Goal: Check status: Check status

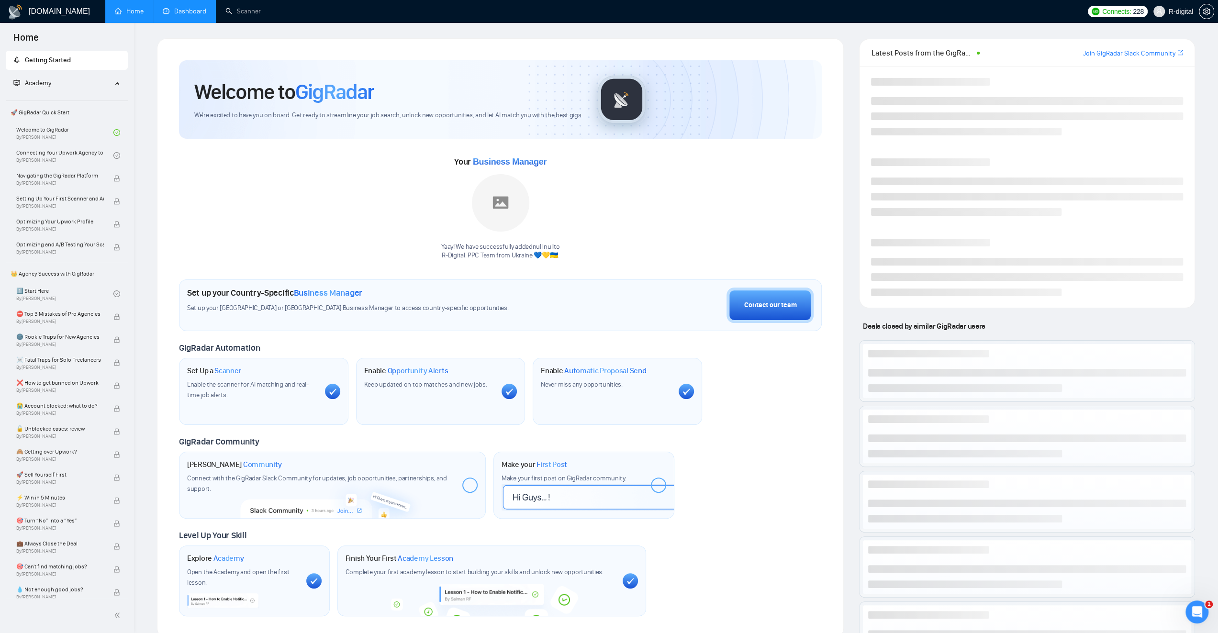
click at [184, 11] on link "Dashboard" at bounding box center [185, 11] width 44 height 8
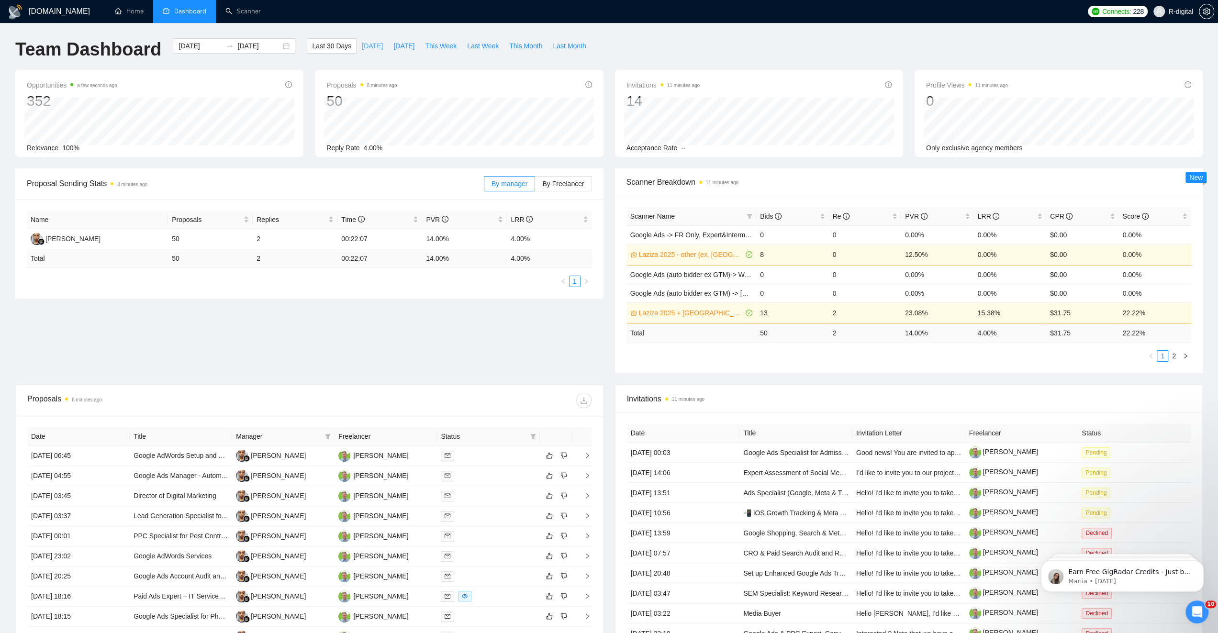
click at [365, 48] on span "[DATE]" at bounding box center [372, 46] width 21 height 11
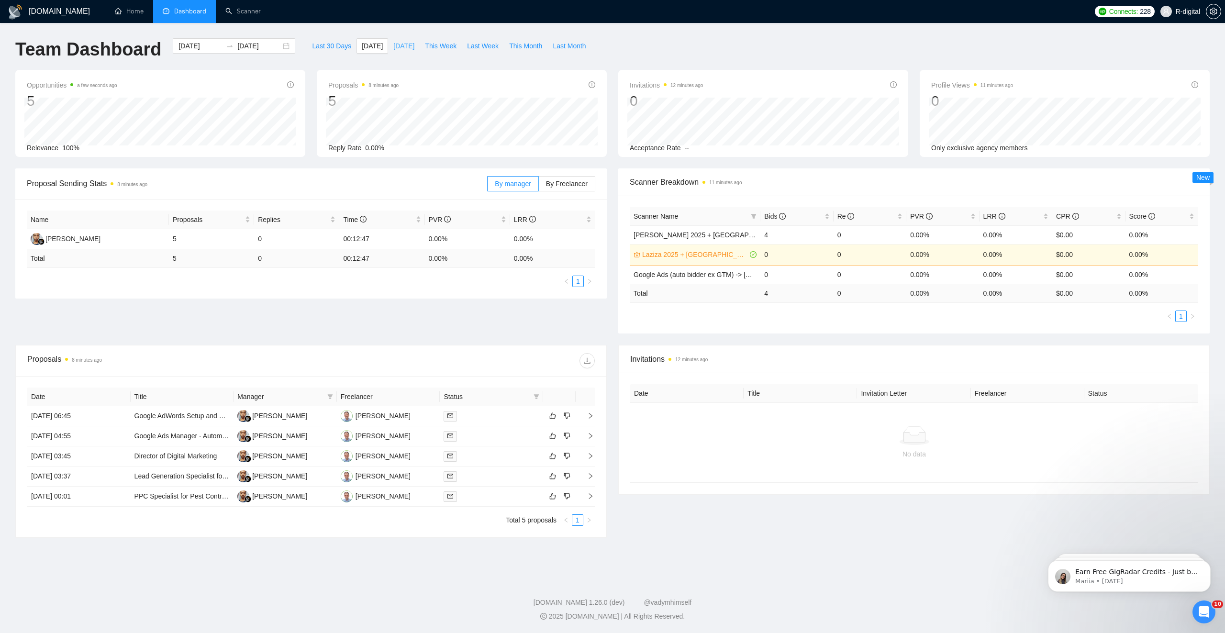
click at [398, 50] on span "[DATE]" at bounding box center [403, 46] width 21 height 11
type input "[DATE]"
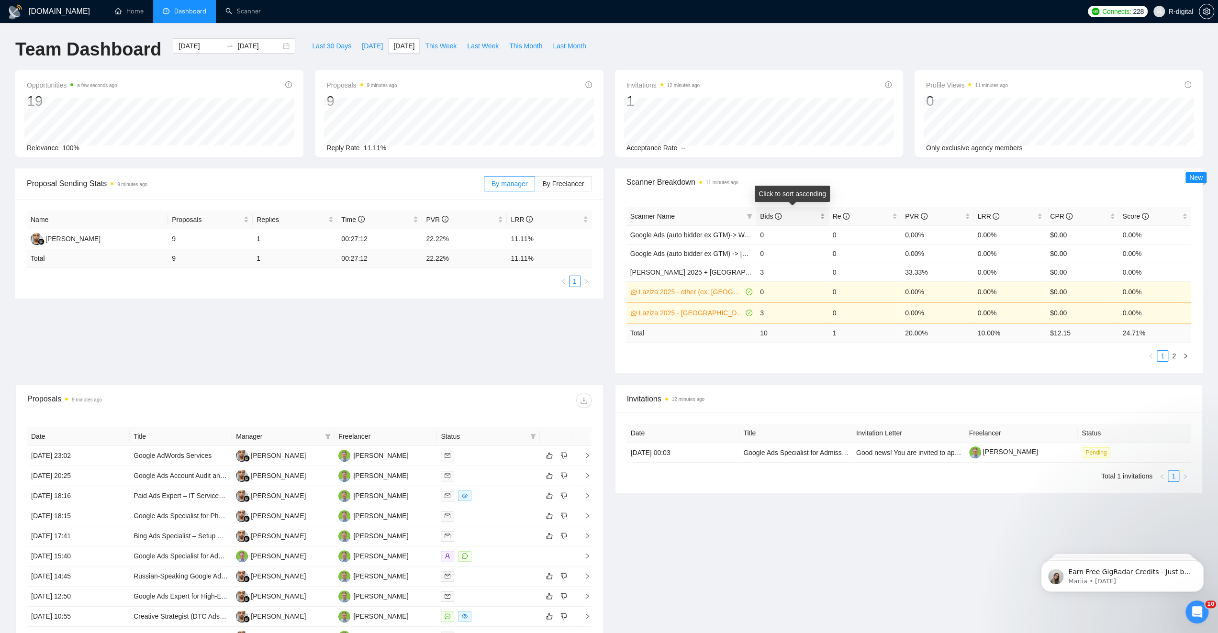
click at [820, 219] on div "Bids" at bounding box center [792, 216] width 65 height 11
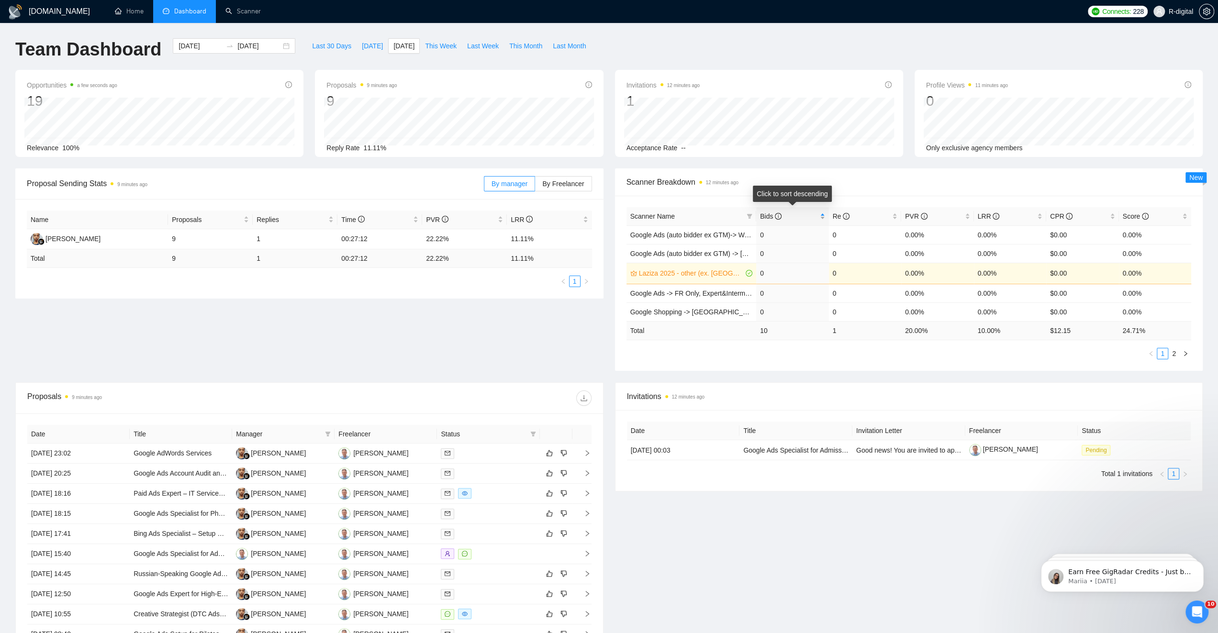
click at [820, 219] on div "Bids" at bounding box center [792, 216] width 65 height 11
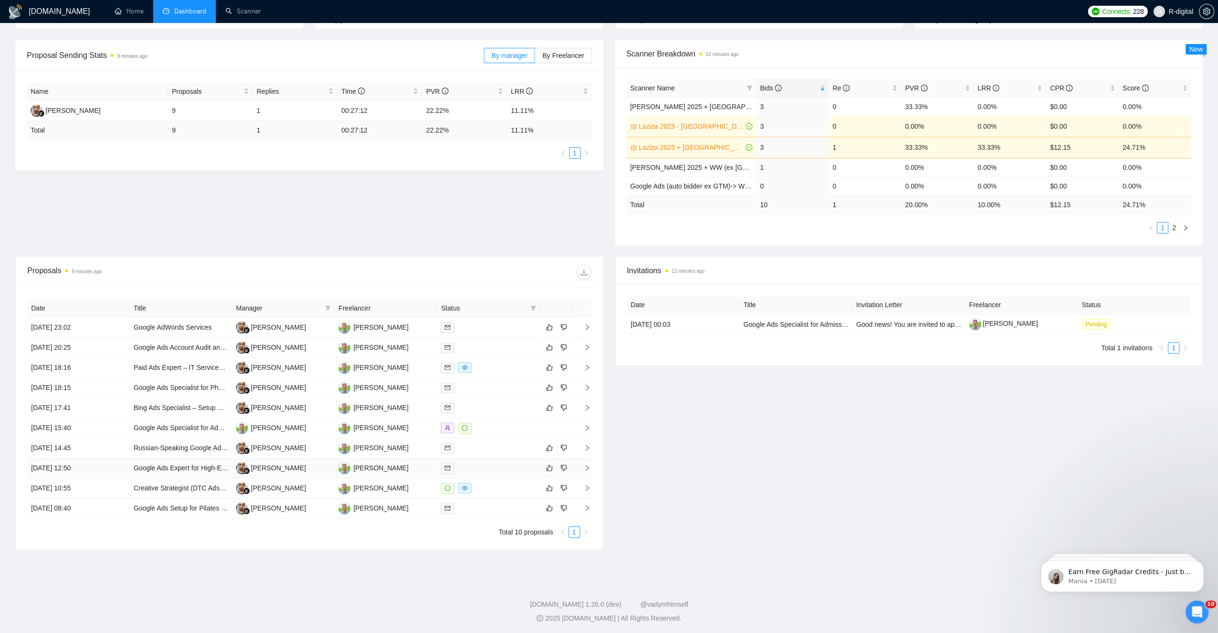
scroll to position [130, 0]
